Goal: Navigation & Orientation: Find specific page/section

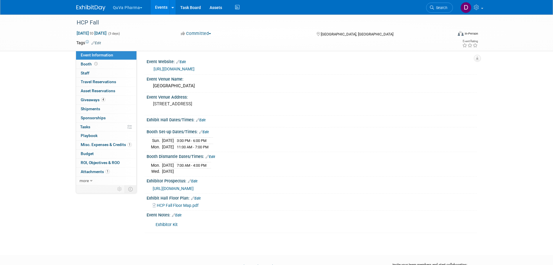
click at [139, 6] on button "QuVa Pharma" at bounding box center [130, 6] width 37 height 13
click at [138, 32] on link "QuVa Pharma" at bounding box center [134, 35] width 42 height 8
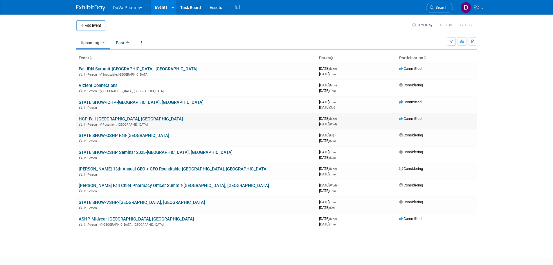
click at [106, 117] on link "HCP Fall-[GEOGRAPHIC_DATA], [GEOGRAPHIC_DATA]" at bounding box center [131, 118] width 104 height 5
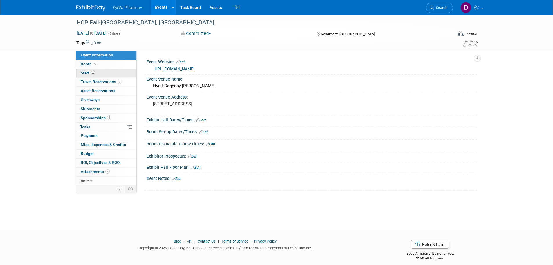
click at [88, 71] on span "Staff 3" at bounding box center [88, 73] width 15 height 5
